Goal: Task Accomplishment & Management: Complete application form

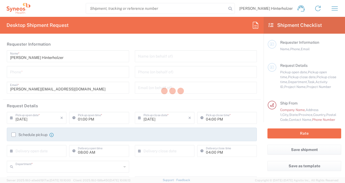
type input "3110"
type input "[GEOGRAPHIC_DATA]"
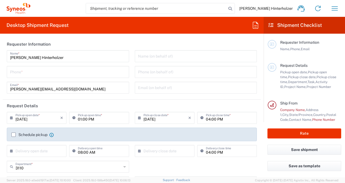
type input "IVH Mexico SA de CV"
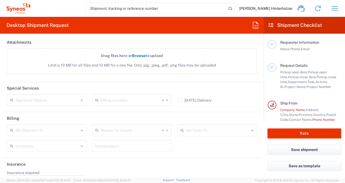
scroll to position [674, 0]
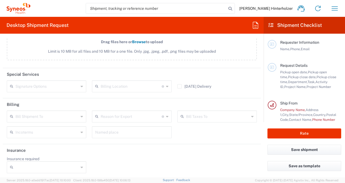
click at [82, 164] on div at bounding box center [47, 167] width 80 height 12
click at [198, 158] on div "Insurance required No Yes" at bounding box center [132, 166] width 256 height 21
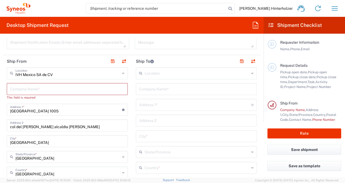
scroll to position [200, 0]
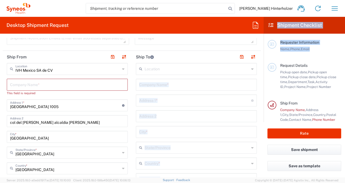
drag, startPoint x: 266, startPoint y: 81, endPoint x: 198, endPoint y: 92, distance: 68.4
click at [198, 92] on div "Desktop Shipment Request Requester Information [PERSON_NAME] Name * Phone * [PE…" at bounding box center [172, 97] width 345 height 160
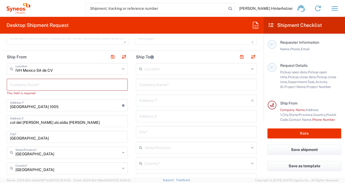
click at [122, 68] on icon at bounding box center [123, 69] width 2 height 9
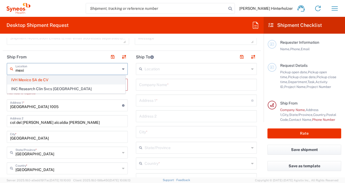
type input "mexi"
click at [51, 78] on span "IVH Mexico SA de CV" at bounding box center [66, 80] width 118 height 8
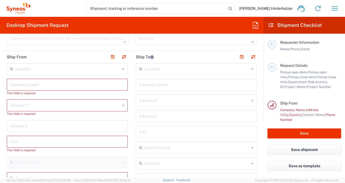
click at [100, 68] on input "text" at bounding box center [67, 68] width 105 height 9
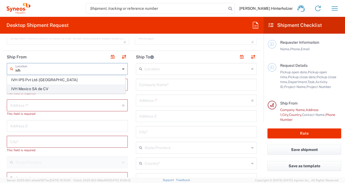
click at [50, 87] on span "IVH Mexico SA de CV" at bounding box center [66, 89] width 118 height 8
type input "IVH Mexico SA de CV"
type input "[GEOGRAPHIC_DATA] 1005"
type input "col del [PERSON_NAME] alcaldia [PERSON_NAME]"
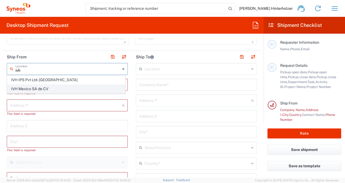
type input "[GEOGRAPHIC_DATA]"
type input "03100"
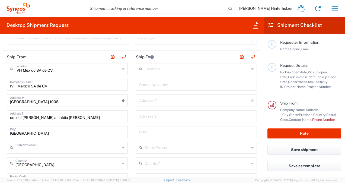
type input "[GEOGRAPHIC_DATA]"
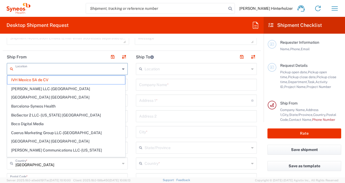
drag, startPoint x: 83, startPoint y: 69, endPoint x: -1, endPoint y: 52, distance: 85.8
click at [0, 52] on html "[PERSON_NAME] Hinterholzer Home Shipment estimator Shipment tracking Desktop sh…" at bounding box center [172, 91] width 345 height 183
type input "IVH Mexico SA de CVcentrum"
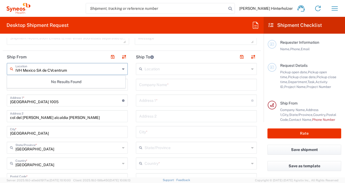
drag, startPoint x: 78, startPoint y: 70, endPoint x: -1, endPoint y: 68, distance: 79.3
click at [0, 68] on html "[PERSON_NAME] Hinterholzer Home Shipment estimator Shipment tracking Desktop sh…" at bounding box center [172, 91] width 345 height 183
type input "centrum"
drag, startPoint x: 33, startPoint y: 72, endPoint x: 0, endPoint y: 77, distance: 33.0
click at [0, 77] on html "[PERSON_NAME] Hinterholzer Home Shipment estimator Shipment tracking Desktop sh…" at bounding box center [172, 91] width 345 height 183
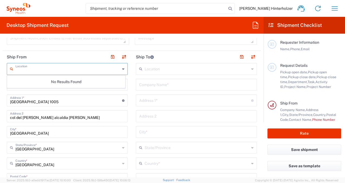
click at [39, 52] on header "Ship From" at bounding box center [67, 57] width 129 height 12
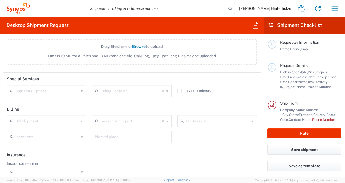
scroll to position [669, 0]
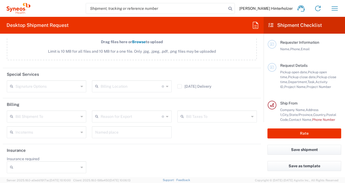
click at [79, 112] on div "Bill Shipment To" at bounding box center [47, 116] width 80 height 12
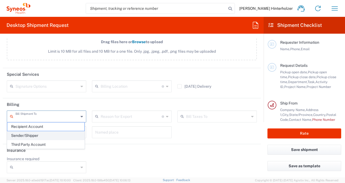
click at [46, 136] on span "Sender/Shipper" at bounding box center [45, 135] width 77 height 8
type input "Sender/Shipper"
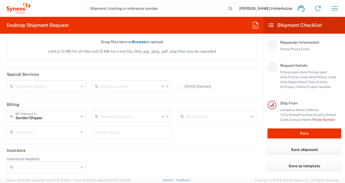
click at [118, 119] on div "Reason for Export" at bounding box center [132, 116] width 80 height 12
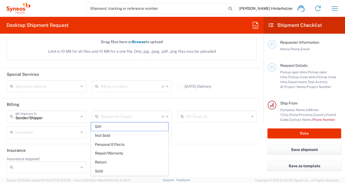
click at [191, 127] on div "Sender/[PERSON_NAME] Shipment To Recipient Account Sender/Shipper Third Party A…" at bounding box center [132, 125] width 256 height 31
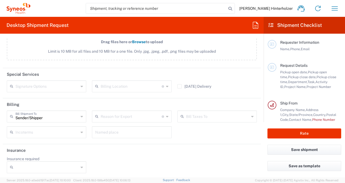
click at [199, 113] on input "text" at bounding box center [217, 115] width 63 height 9
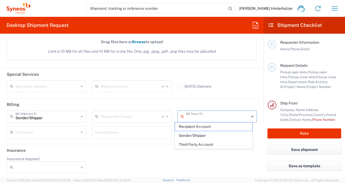
click at [199, 113] on input "text" at bounding box center [217, 115] width 63 height 9
click at [196, 134] on span "Sender/Shipper" at bounding box center [213, 135] width 77 height 8
type input "Sender/Shipper"
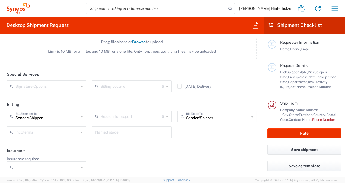
click at [65, 127] on input "text" at bounding box center [46, 131] width 63 height 9
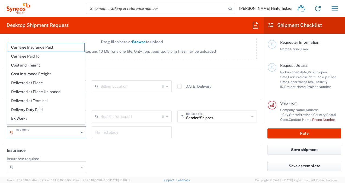
click at [218, 131] on div "Sender/[PERSON_NAME] Shipment To Recipient Account Sender/Shipper Third Party A…" at bounding box center [132, 125] width 256 height 31
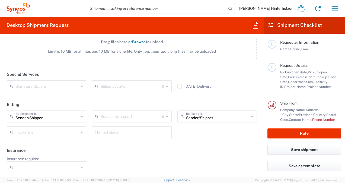
click at [81, 112] on icon at bounding box center [82, 116] width 2 height 9
type input "Sender/Shipper"
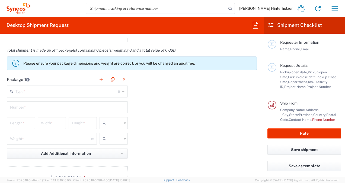
scroll to position [475, 0]
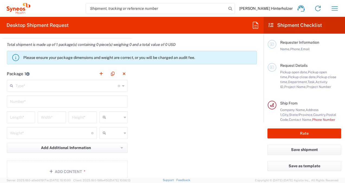
click at [70, 123] on div "Height *" at bounding box center [82, 119] width 31 height 16
click at [70, 90] on div "Type * Material used to package goods" at bounding box center [67, 86] width 121 height 12
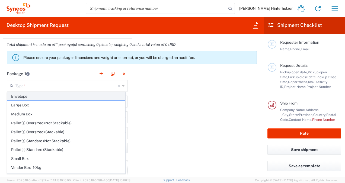
click at [91, 96] on span "Envelope" at bounding box center [66, 96] width 118 height 8
type input "Envelope"
type input "1"
type input "9.5"
type input "12.5"
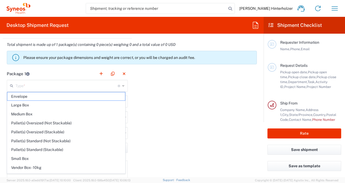
type input "0.25"
type input "in"
type input "0.45"
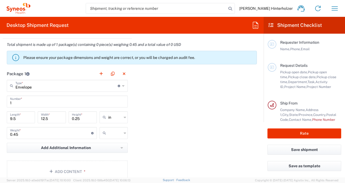
scroll to position [480, 0]
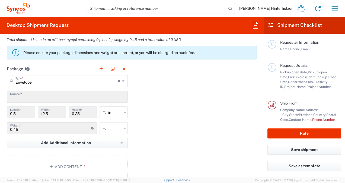
click at [122, 81] on icon at bounding box center [123, 81] width 2 height 9
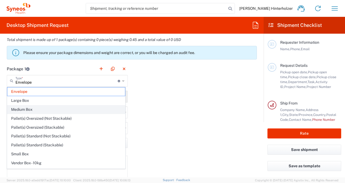
click at [71, 110] on span "Medium Box" at bounding box center [66, 109] width 118 height 8
type input "Medium Box"
type input "13"
type input "11.5"
type input "2.5"
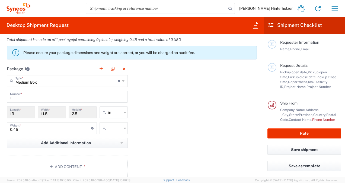
click at [122, 82] on icon at bounding box center [123, 81] width 2 height 9
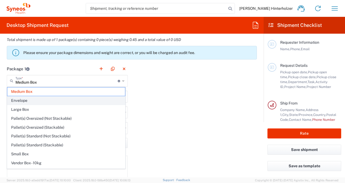
click at [81, 101] on span "Envelope" at bounding box center [66, 100] width 118 height 8
type input "Envelope"
type input "9.5"
type input "12.5"
type input "0.25"
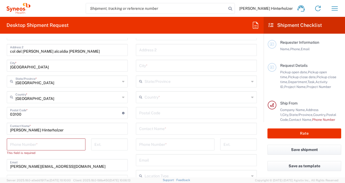
scroll to position [275, 0]
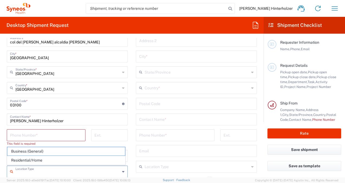
click at [70, 171] on input "text" at bounding box center [67, 170] width 105 height 9
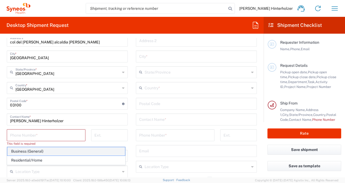
click at [50, 154] on span "Business (General)" at bounding box center [66, 151] width 118 height 8
type input "Business (General)"
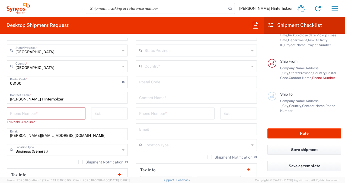
scroll to position [305, 0]
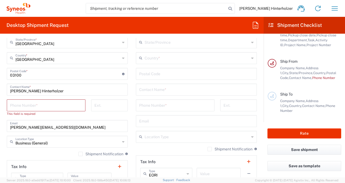
click at [39, 153] on div "Shipment Notification If checked, a shipment notification email will be sent to…" at bounding box center [67, 155] width 121 height 9
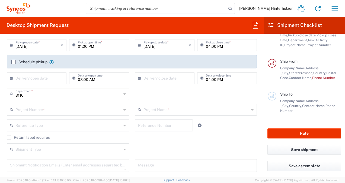
scroll to position [68, 0]
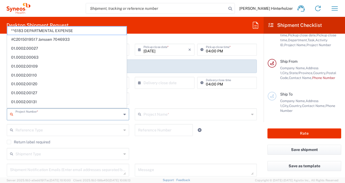
click at [119, 116] on input "text" at bounding box center [68, 113] width 106 height 9
click at [69, 32] on span "**6183 DEPARTMENTAL EXPENSE" at bounding box center [66, 31] width 119 height 8
type input "**6183 DEPARTMENTAL EXPENSE"
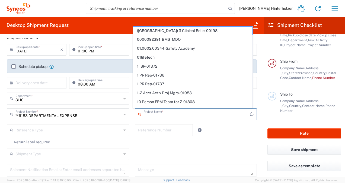
click at [164, 111] on input "text" at bounding box center [197, 113] width 107 height 9
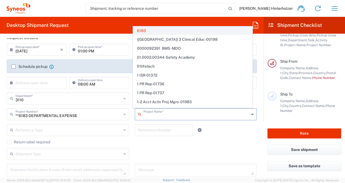
click at [153, 31] on span "6183" at bounding box center [192, 31] width 119 height 8
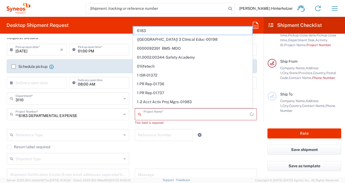
click at [184, 118] on input "text" at bounding box center [197, 113] width 107 height 9
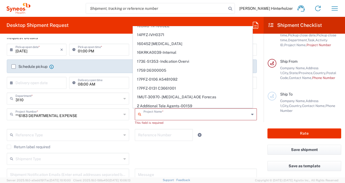
scroll to position [0, 0]
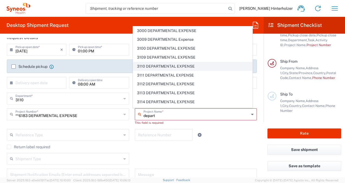
click at [151, 65] on span "3110 DEPARTMENTAL EXPENSE" at bounding box center [192, 66] width 119 height 8
type input "3110 DEPARTMENTAL EXPENSE"
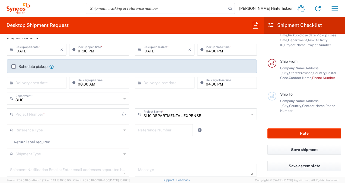
type input "3110 DEPARTMENTAL EXPENSE"
click at [213, 135] on div at bounding box center [206, 130] width 21 height 12
click at [124, 98] on div "3110 Department *" at bounding box center [68, 99] width 122 height 12
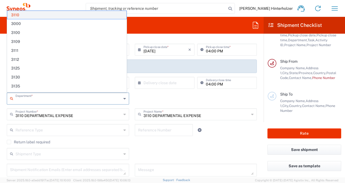
click at [36, 15] on span "3110" at bounding box center [66, 15] width 119 height 8
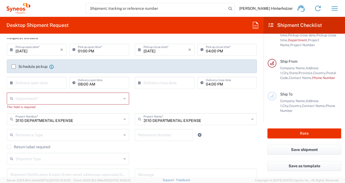
click at [99, 96] on input "text" at bounding box center [68, 97] width 106 height 9
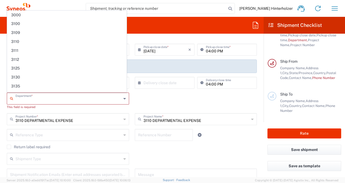
click at [33, 40] on span "3110" at bounding box center [66, 41] width 119 height 8
type input "3110"
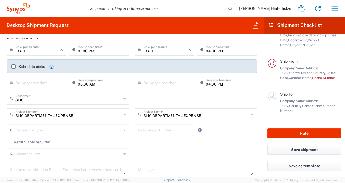
click at [219, 140] on agx-checkbox-control "Return label required" at bounding box center [132, 142] width 250 height 4
click at [123, 125] on div "Reference Type" at bounding box center [68, 130] width 122 height 12
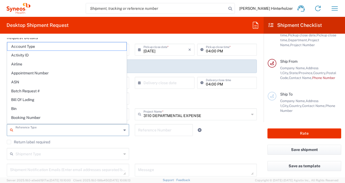
click at [163, 139] on div "Reference Number" at bounding box center [164, 132] width 64 height 16
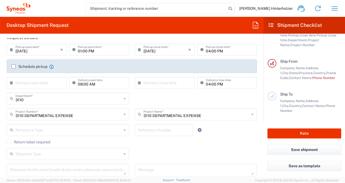
click at [123, 126] on icon at bounding box center [124, 130] width 2 height 9
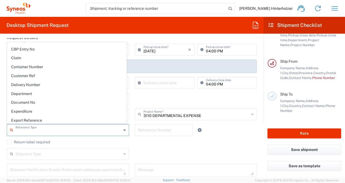
scroll to position [91, 0]
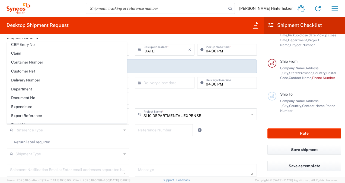
click at [165, 149] on div "Shipment Type Batch Regular" at bounding box center [132, 156] width 256 height 16
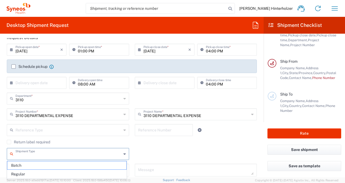
click at [52, 153] on input "text" at bounding box center [68, 153] width 106 height 9
click at [164, 149] on div "Shipment Type Batch Regular" at bounding box center [132, 156] width 256 height 16
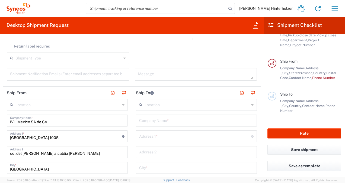
scroll to position [177, 0]
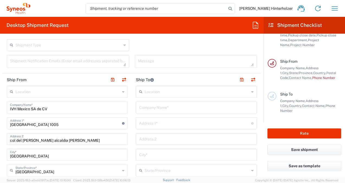
click at [123, 90] on div "Location" at bounding box center [67, 92] width 121 height 12
type input "IVH Mexico SA de CV"
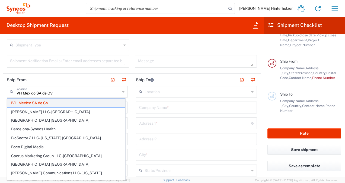
click at [73, 103] on span "IVH Mexico SA de CV" at bounding box center [66, 103] width 118 height 8
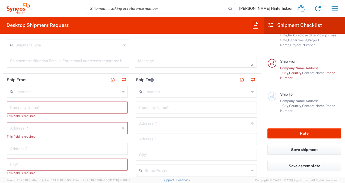
click at [122, 93] on icon at bounding box center [123, 91] width 2 height 9
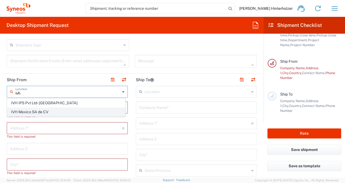
click at [55, 111] on span "IVH Mexico SA de CV" at bounding box center [66, 112] width 118 height 8
type input "IVH Mexico SA de CV"
type input "[GEOGRAPHIC_DATA] 1005"
type input "col del [PERSON_NAME] alcaldia [PERSON_NAME]"
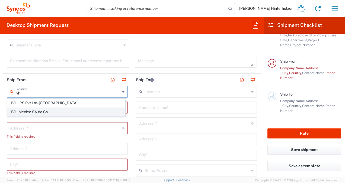
type input "[GEOGRAPHIC_DATA]"
type input "03100"
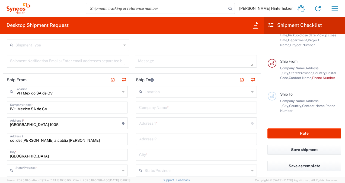
type input "[GEOGRAPHIC_DATA]"
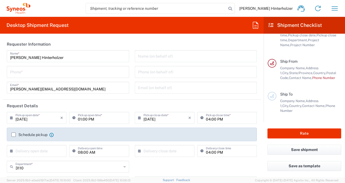
scroll to position [0, 0]
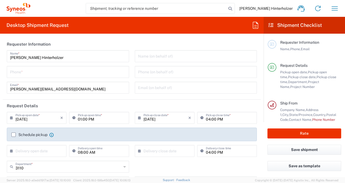
click at [14, 132] on div "Schedule pickup When scheduling a pickup please be sure to meet the following c…" at bounding box center [32, 134] width 42 height 5
click at [13, 134] on label "Schedule pickup" at bounding box center [29, 134] width 36 height 4
click at [14, 135] on input "Schedule pickup" at bounding box center [14, 135] width 0 height 0
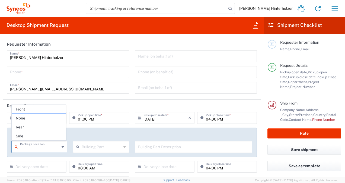
click at [58, 146] on input "text" at bounding box center [40, 146] width 40 height 9
click at [98, 134] on agx-checkbox-control "Schedule pickup When scheduling a pickup please be sure to meet the following c…" at bounding box center [131, 134] width 241 height 5
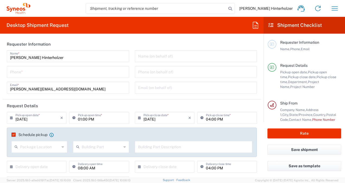
click at [165, 146] on input "text" at bounding box center [193, 146] width 111 height 9
click at [119, 146] on input "text" at bounding box center [102, 146] width 40 height 9
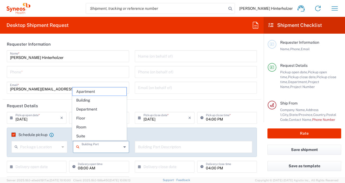
click at [255, 117] on div "[DATE] × Pickup close date * Cancel Apply 04:00 PM Pickup close time *" at bounding box center [196, 120] width 128 height 16
